Goal: Navigation & Orientation: Find specific page/section

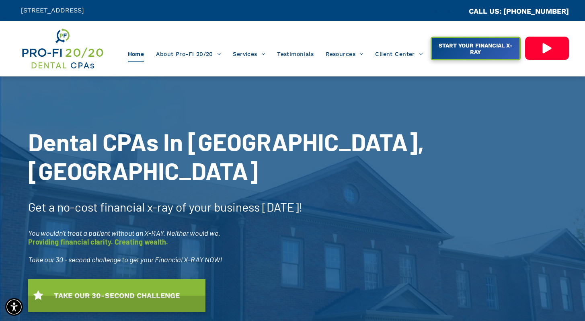
click at [55, 47] on img at bounding box center [62, 48] width 83 height 43
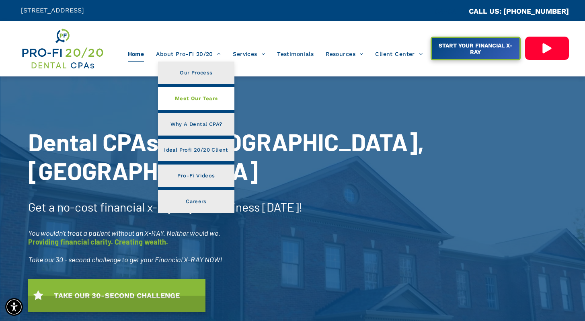
click at [201, 98] on span "Meet Our Team" at bounding box center [196, 98] width 43 height 10
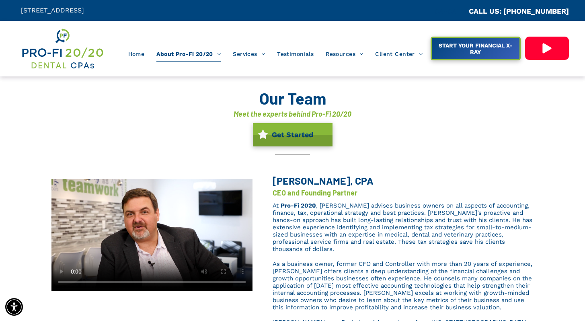
click at [67, 60] on img at bounding box center [62, 48] width 83 height 43
